Goal: Task Accomplishment & Management: Use online tool/utility

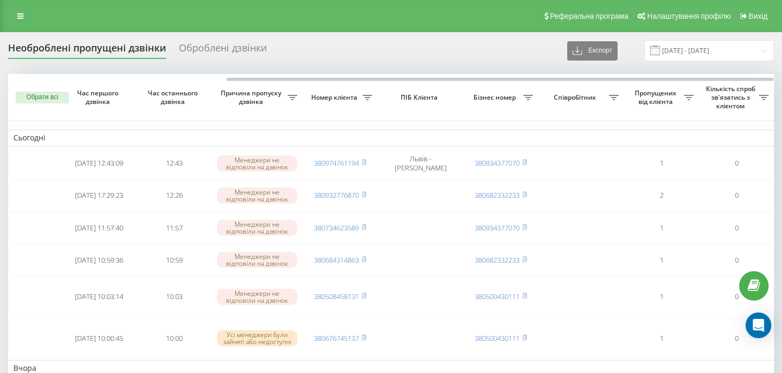
scroll to position [0, 127]
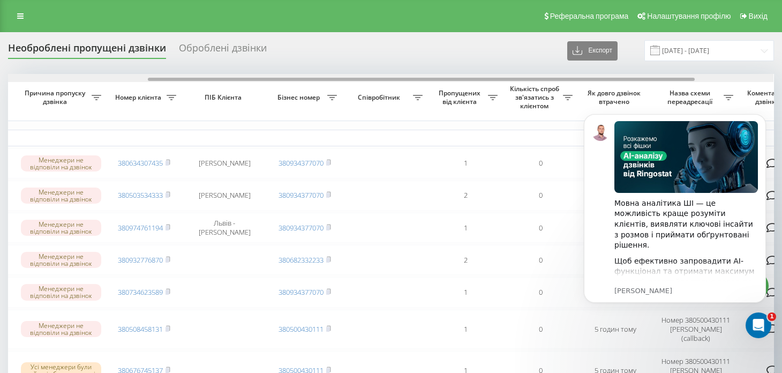
scroll to position [0, 203]
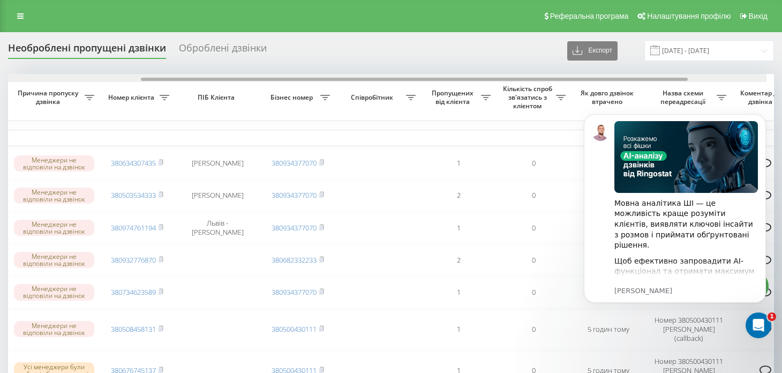
drag, startPoint x: 255, startPoint y: 78, endPoint x: 401, endPoint y: 66, distance: 145.6
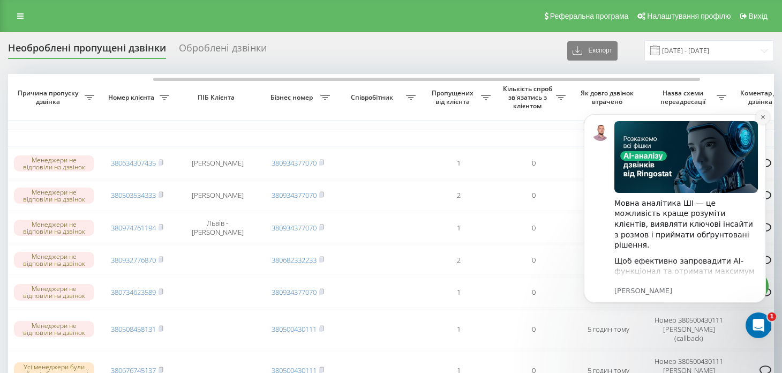
click at [763, 117] on icon "Dismiss notification" at bounding box center [762, 117] width 4 height 4
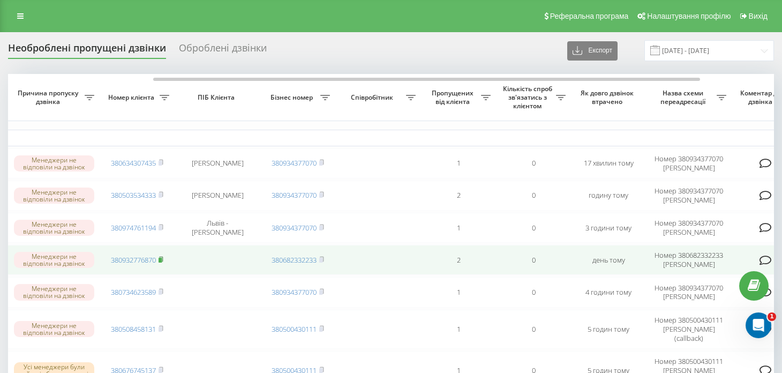
click at [161, 258] on rect at bounding box center [160, 260] width 3 height 5
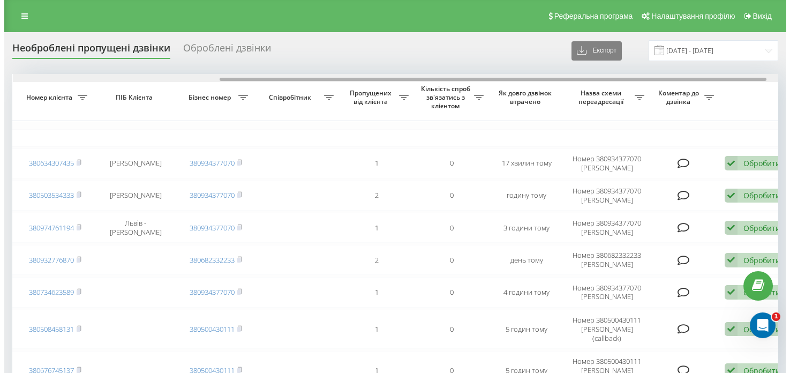
scroll to position [0, 290]
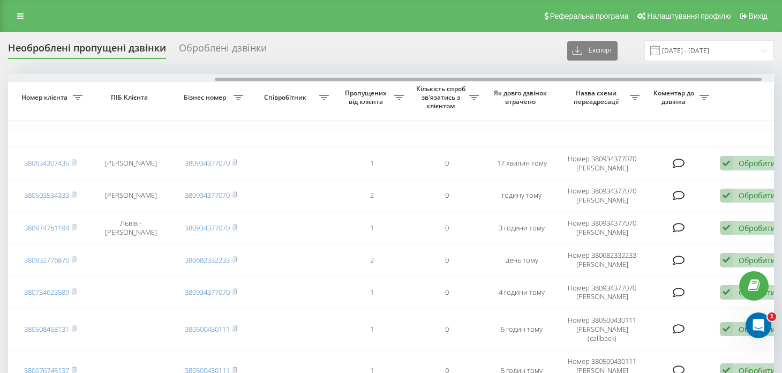
drag, startPoint x: 674, startPoint y: 78, endPoint x: 736, endPoint y: 72, distance: 62.5
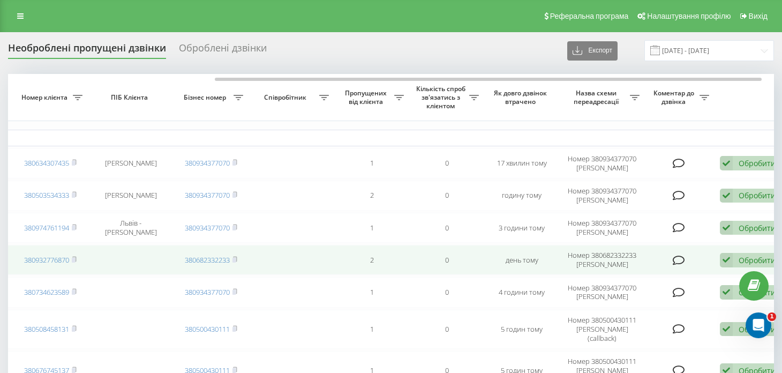
click at [681, 258] on icon at bounding box center [679, 260] width 12 height 11
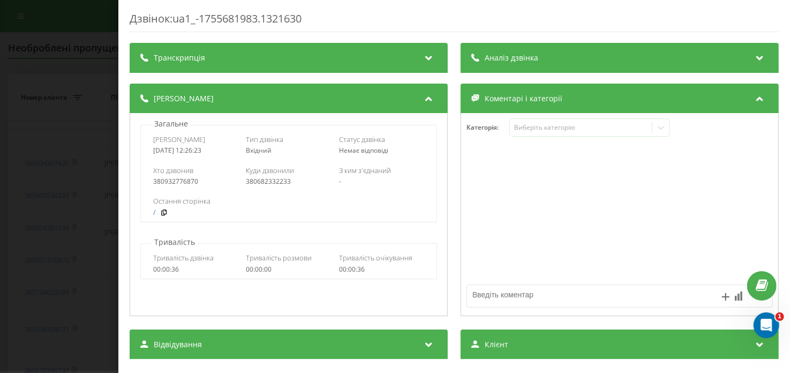
click at [533, 293] on textarea at bounding box center [589, 294] width 244 height 19
type textarea "зв'язалися з клієнтом, оформили замовлення"
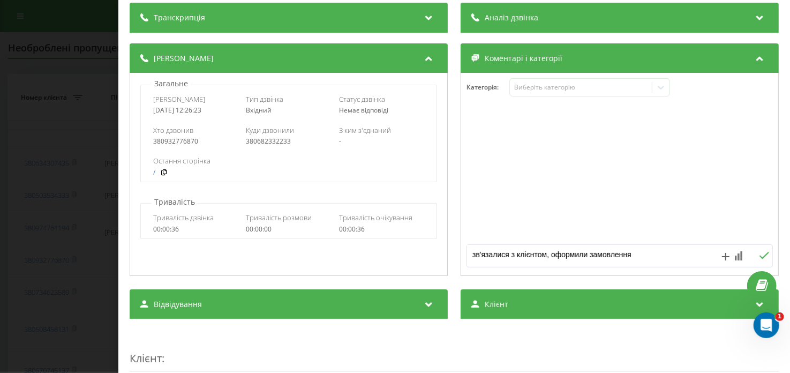
scroll to position [53, 0]
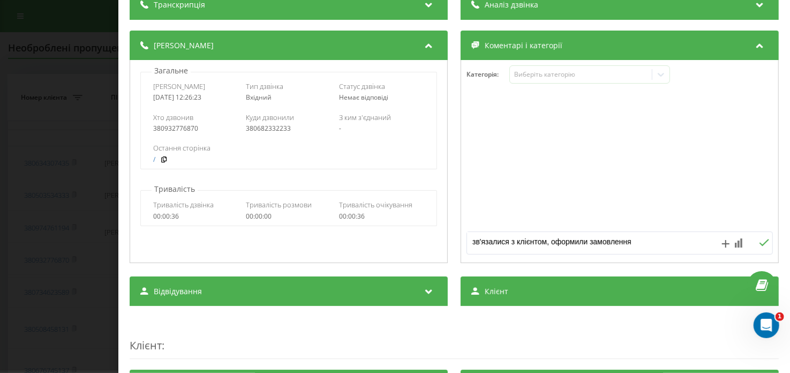
click at [759, 241] on icon at bounding box center [764, 242] width 10 height 7
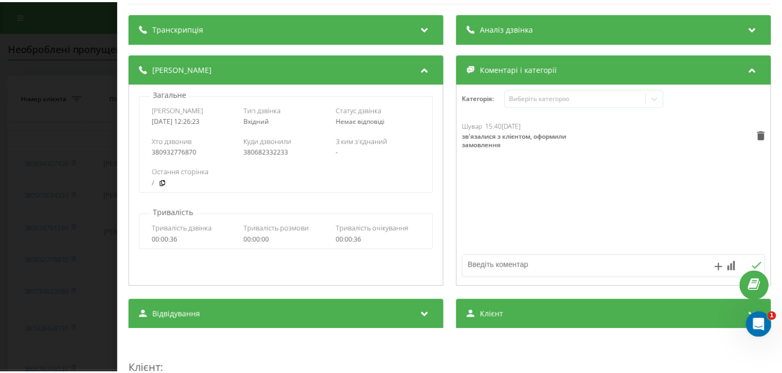
scroll to position [0, 0]
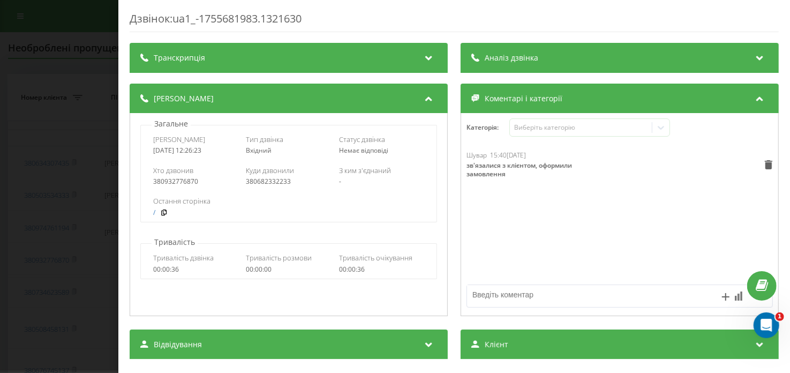
click at [70, 99] on div "Дзвінок : ua1_-1755681983.1321630 Транскрипція Для AI-аналізу майбутніх дзвінкі…" at bounding box center [395, 186] width 790 height 373
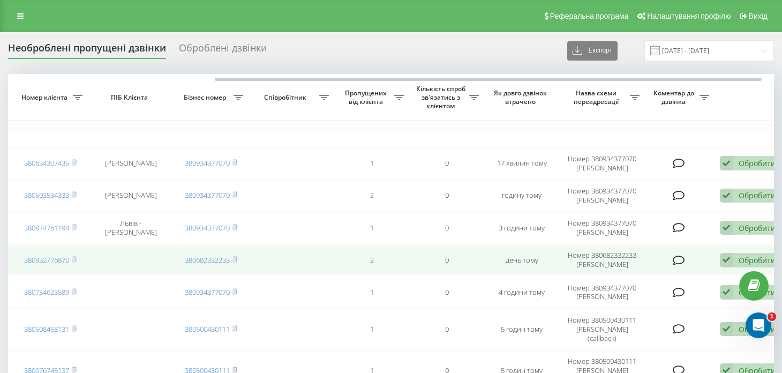
click at [732, 259] on icon at bounding box center [726, 260] width 13 height 14
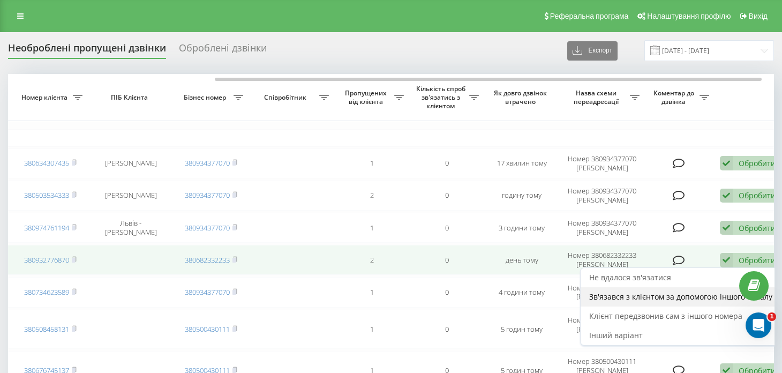
click at [628, 292] on span "Зв'язався з клієнтом за допомогою іншого каналу" at bounding box center [680, 296] width 183 height 10
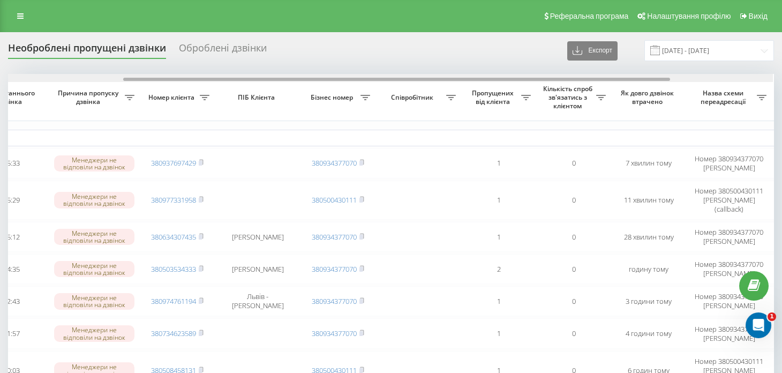
scroll to position [0, 170]
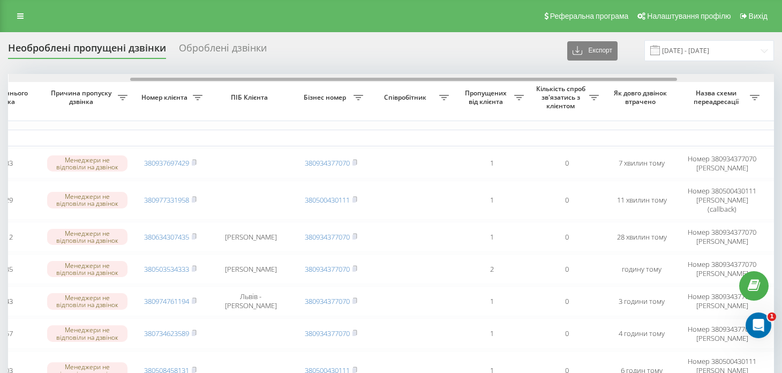
drag, startPoint x: 382, startPoint y: 79, endPoint x: 503, endPoint y: 57, distance: 123.5
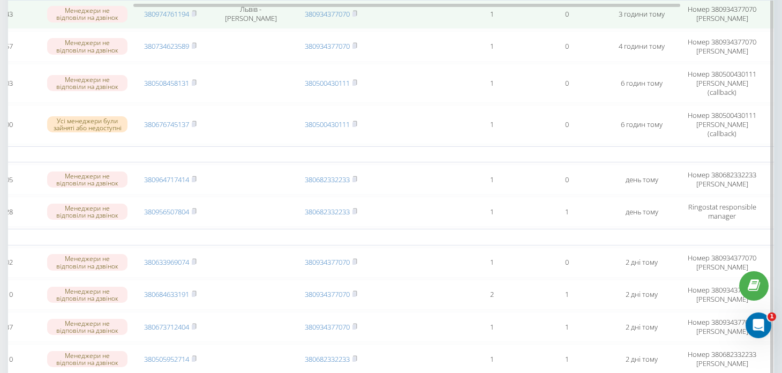
scroll to position [321, 0]
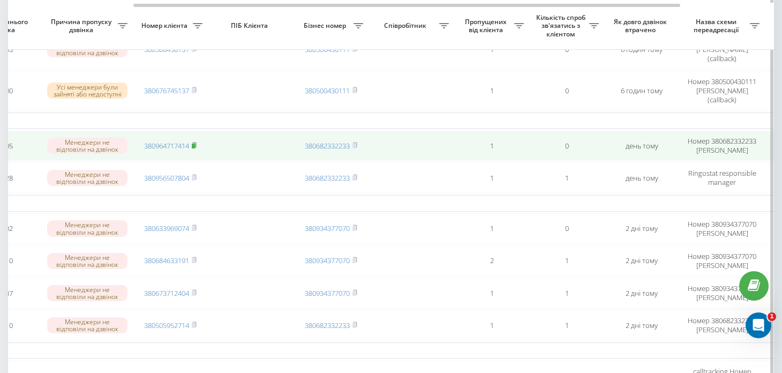
click at [195, 142] on icon at bounding box center [194, 145] width 5 height 6
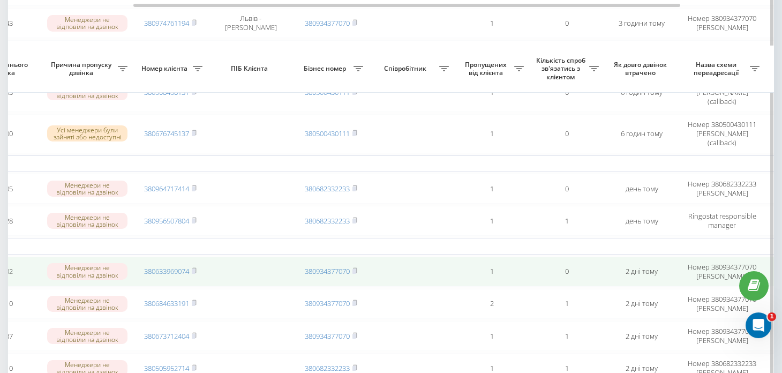
scroll to position [267, 0]
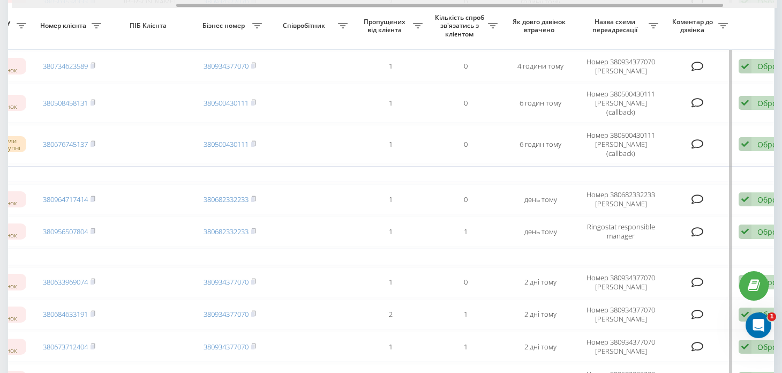
drag, startPoint x: 601, startPoint y: 4, endPoint x: 675, endPoint y: 0, distance: 74.5
click at [675, 0] on div at bounding box center [394, 4] width 765 height 8
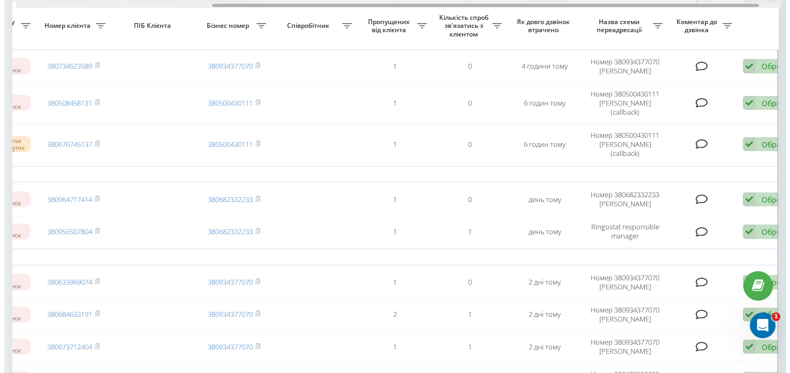
scroll to position [0, 274]
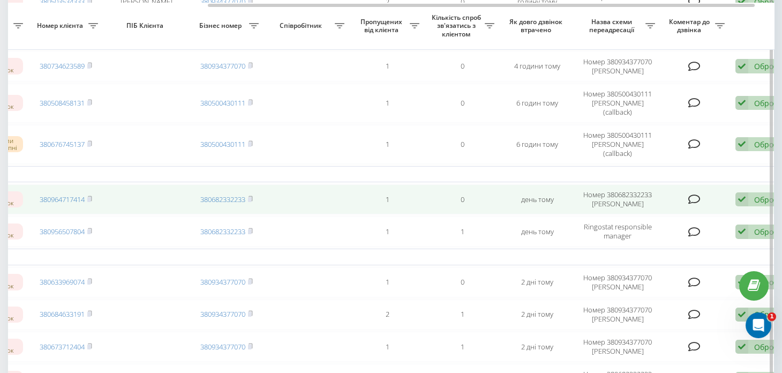
click at [697, 194] on icon at bounding box center [694, 199] width 12 height 11
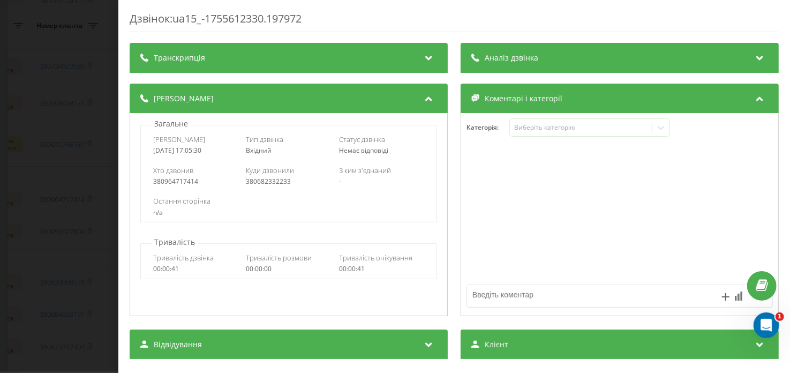
click at [549, 297] on textarea at bounding box center [589, 294] width 244 height 19
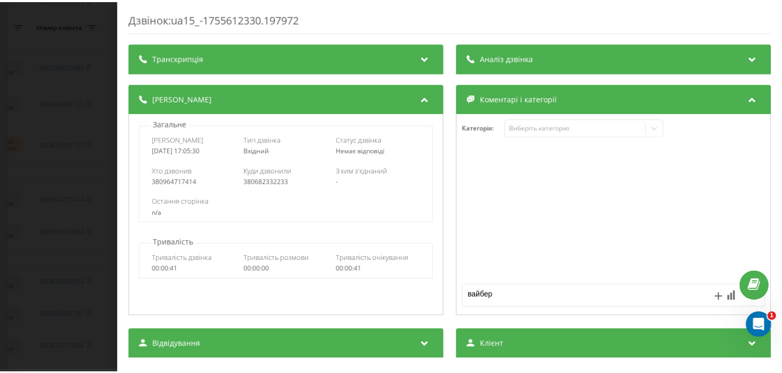
scroll to position [53, 0]
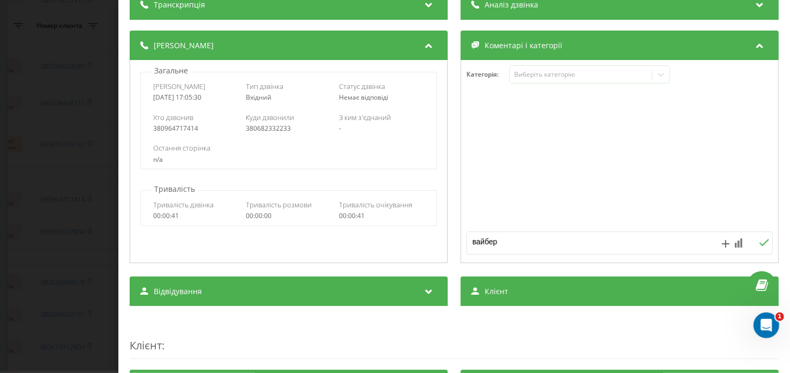
type textarea "вайбер"
click at [759, 240] on icon at bounding box center [764, 242] width 10 height 7
click at [87, 107] on div "Дзвінок : ua15_-1755612330.197972 Транскрипція Для AI-аналізу майбутніх дзвінкі…" at bounding box center [395, 186] width 790 height 373
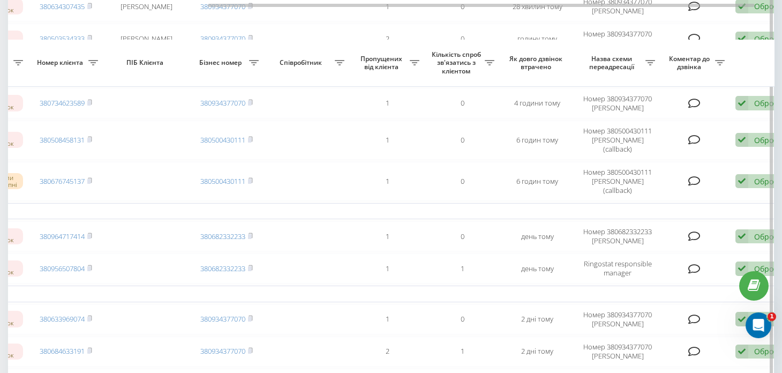
scroll to position [214, 0]
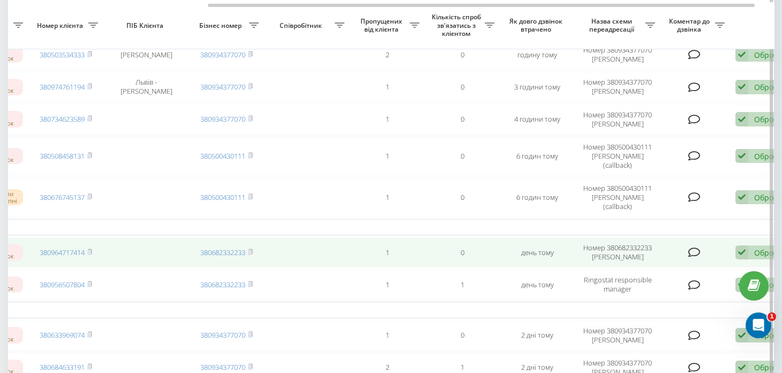
click at [748, 245] on icon at bounding box center [741, 252] width 13 height 14
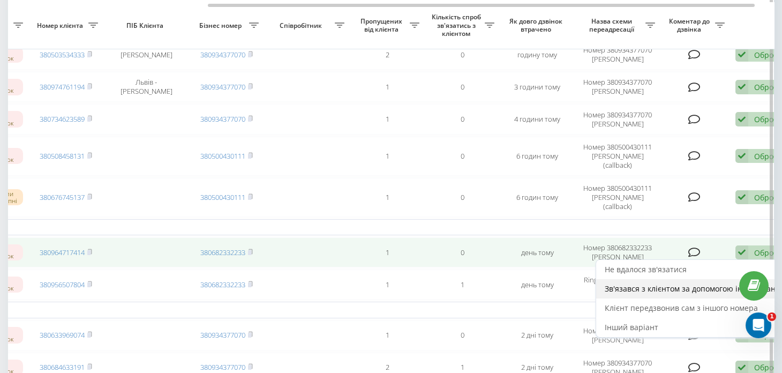
click at [658, 283] on span "Зв'язався з клієнтом за допомогою іншого каналу" at bounding box center [696, 288] width 183 height 10
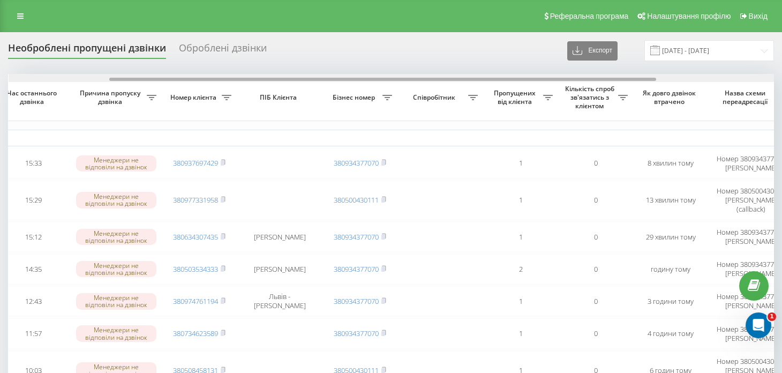
scroll to position [0, 162]
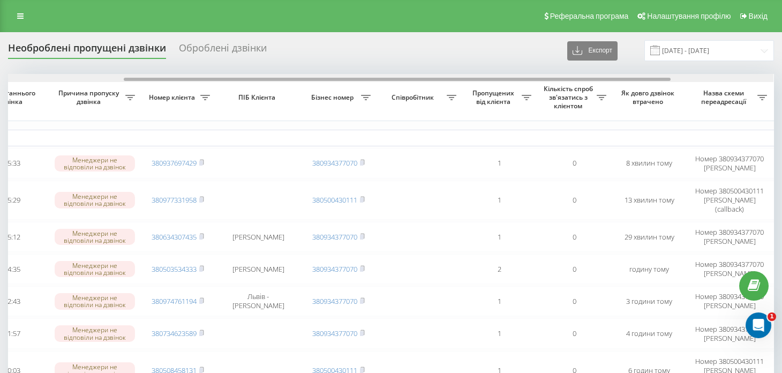
drag, startPoint x: 332, startPoint y: 80, endPoint x: 448, endPoint y: 54, distance: 119.0
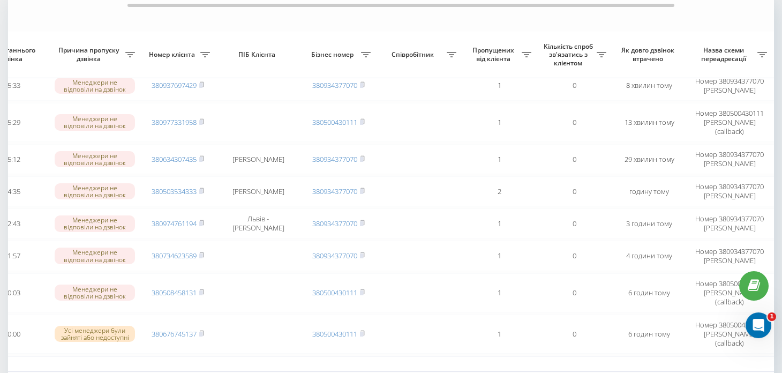
scroll to position [0, 0]
